Goal: Task Accomplishment & Management: Manage account settings

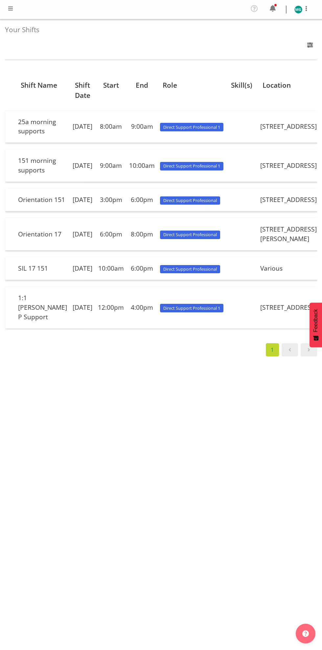
click at [269, 11] on span at bounding box center [272, 8] width 11 height 11
